Goal: Transaction & Acquisition: Purchase product/service

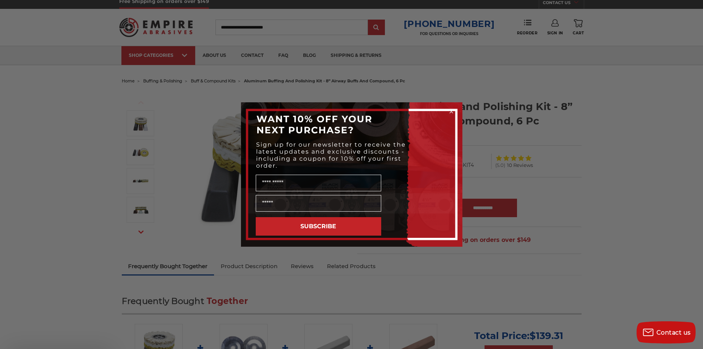
scroll to position [148, 0]
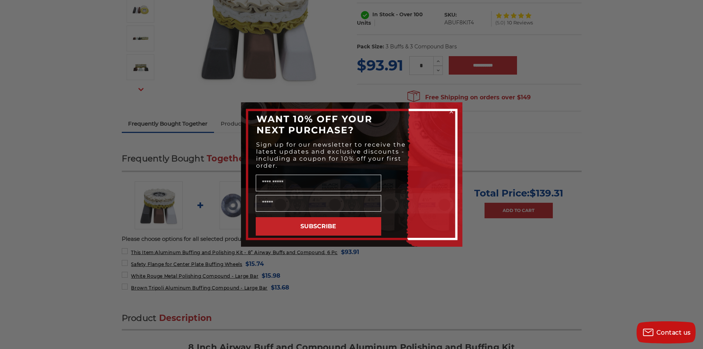
click at [452, 112] on circle "Close dialog" at bounding box center [451, 111] width 7 height 7
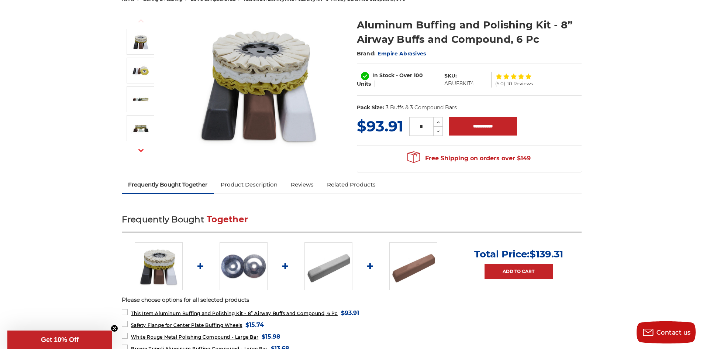
scroll to position [74, 0]
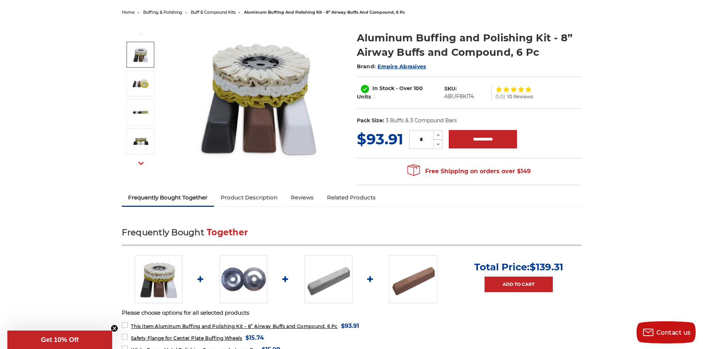
click at [148, 56] on img at bounding box center [140, 54] width 18 height 18
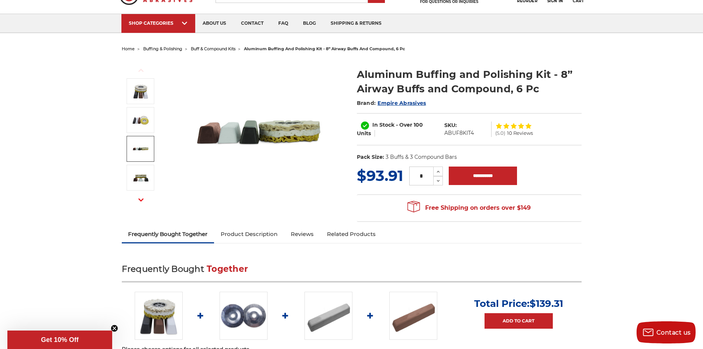
scroll to position [37, 0]
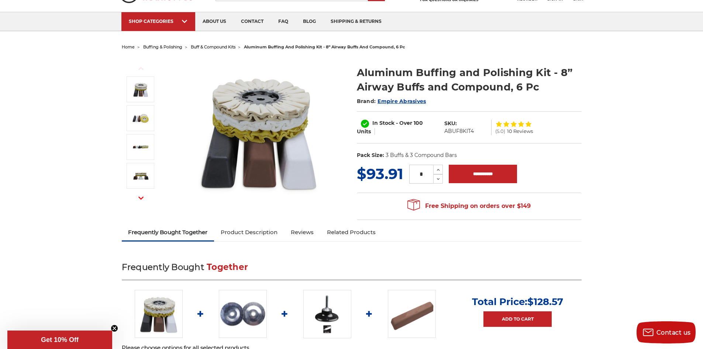
scroll to position [148, 0]
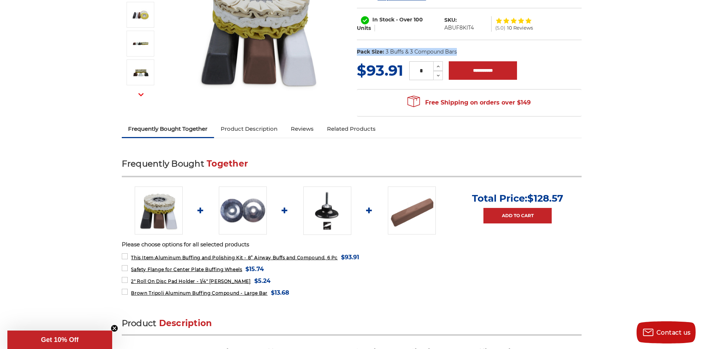
drag, startPoint x: 695, startPoint y: 38, endPoint x: 693, endPoint y: 7, distance: 31.4
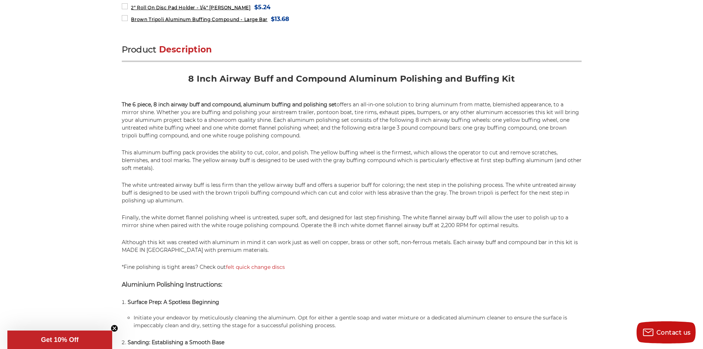
scroll to position [480, 0]
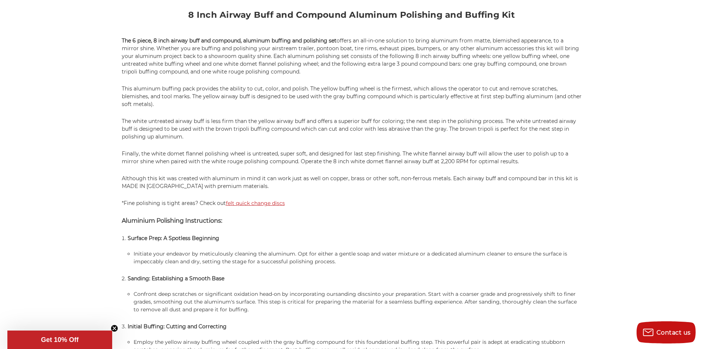
click at [253, 205] on link "felt quick change discs" at bounding box center [255, 203] width 59 height 7
